Goal: Check status: Check status

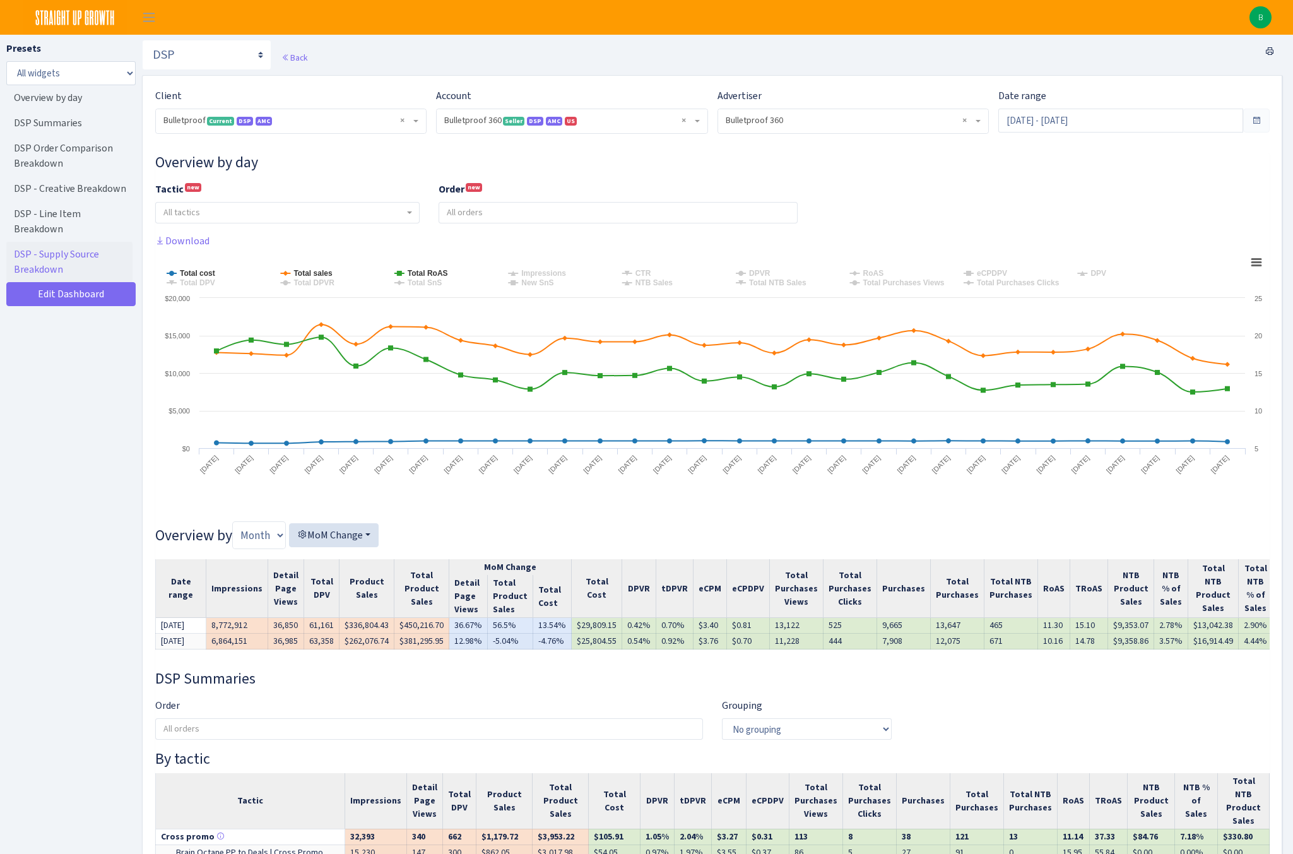
select select "3235730245795869"
select select "2888625790301"
select select
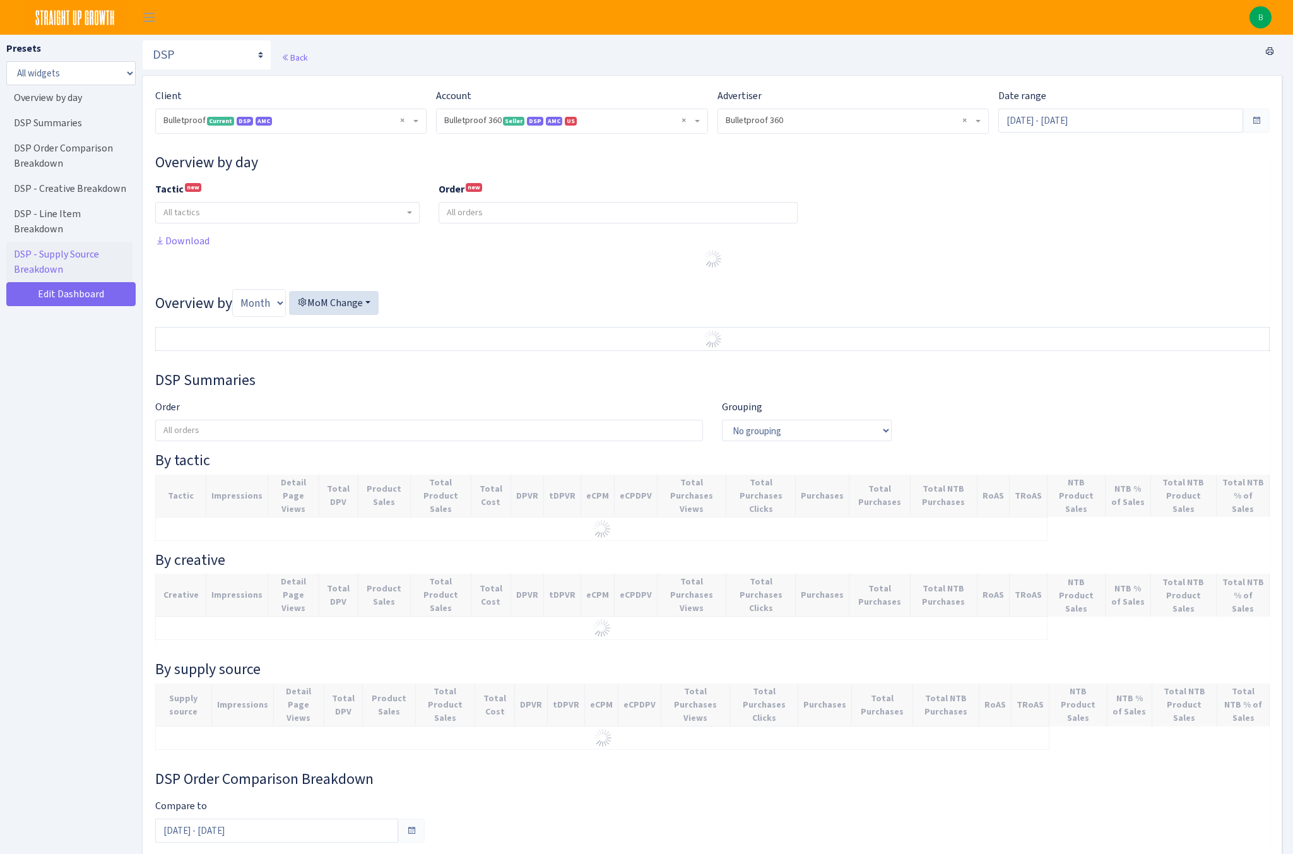
select select "3235730245795869"
select select "2888625790301"
select select
